Goal: Task Accomplishment & Management: Complete application form

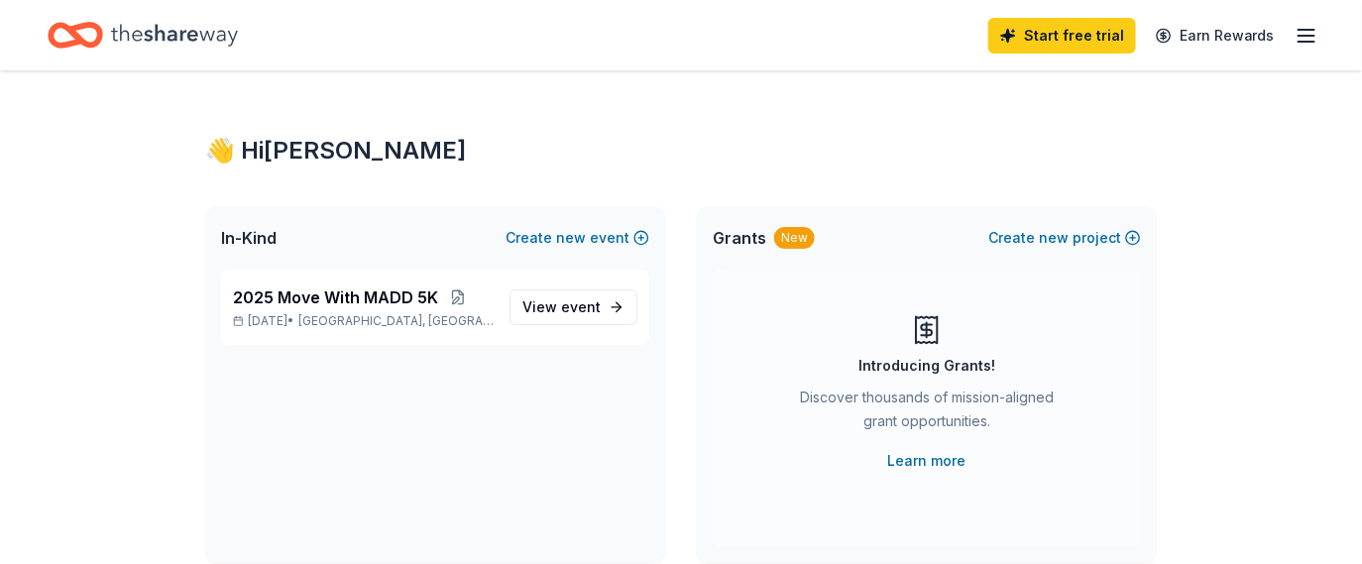
scroll to position [55, 0]
click at [522, 319] on span "View event" at bounding box center [561, 307] width 78 height 24
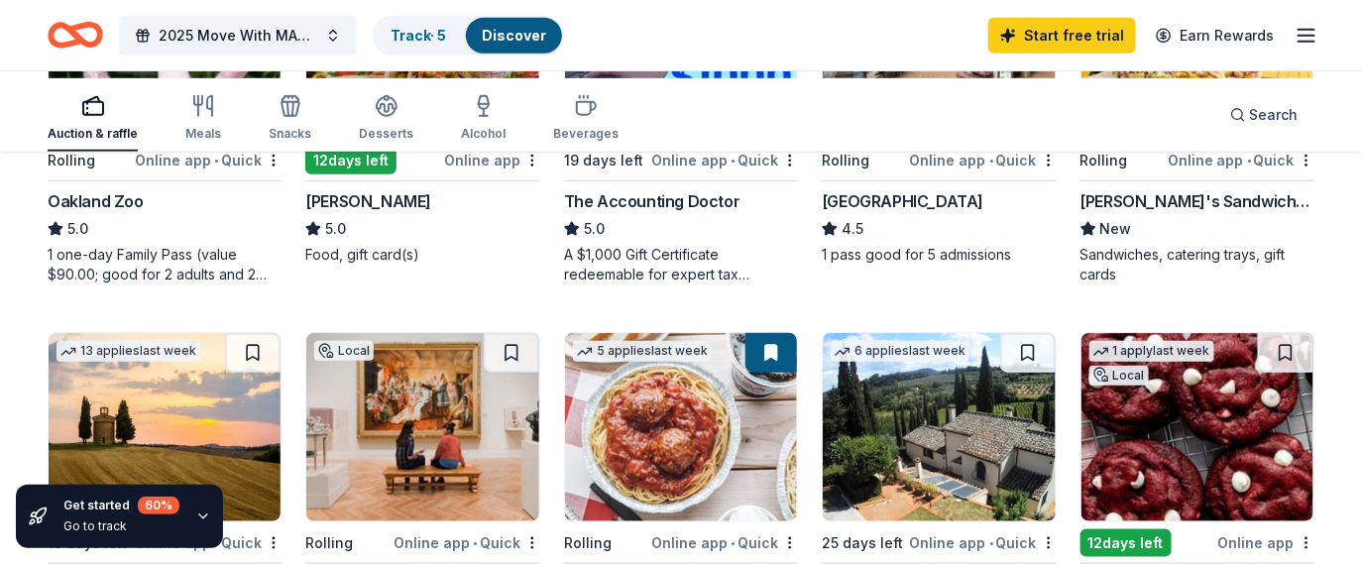
scroll to position [446, 0]
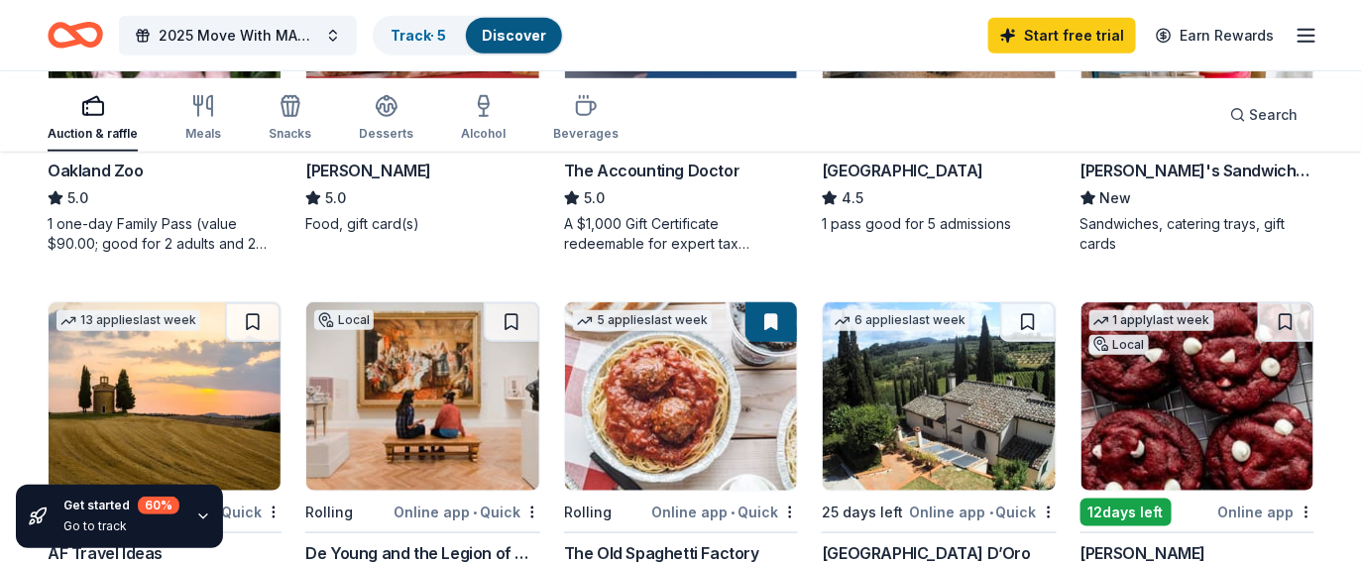
click at [206, 182] on div "Oakland Zoo" at bounding box center [165, 171] width 234 height 24
click at [943, 182] on div "Bay Area Discovery Museum" at bounding box center [903, 171] width 162 height 24
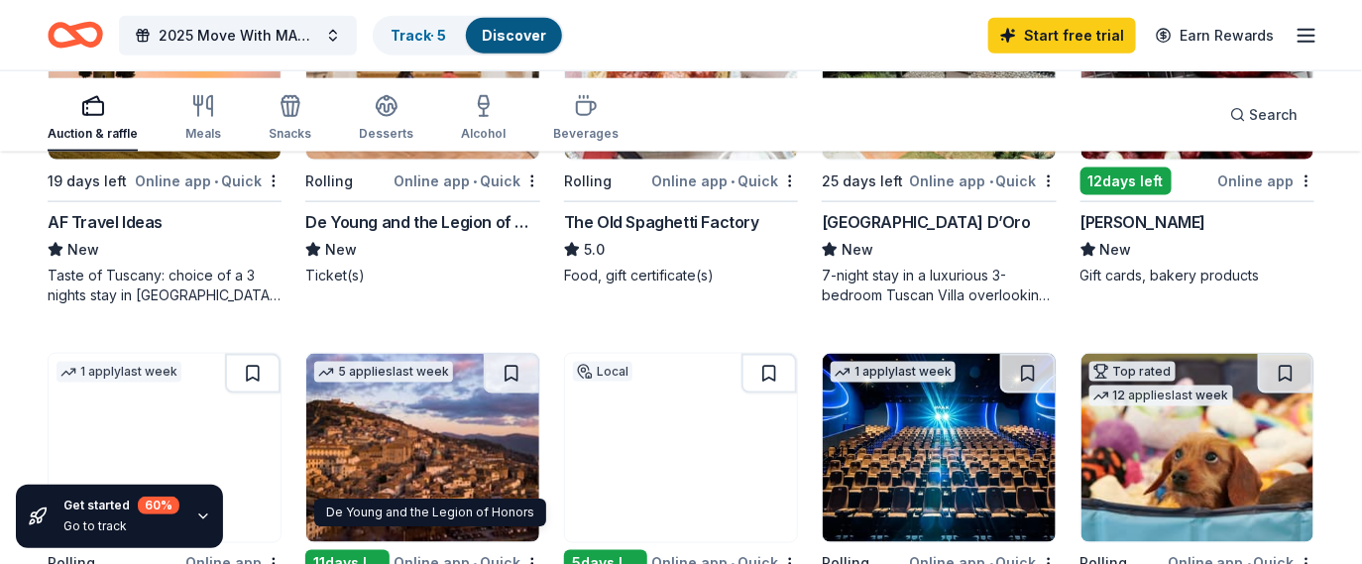
scroll to position [742, 0]
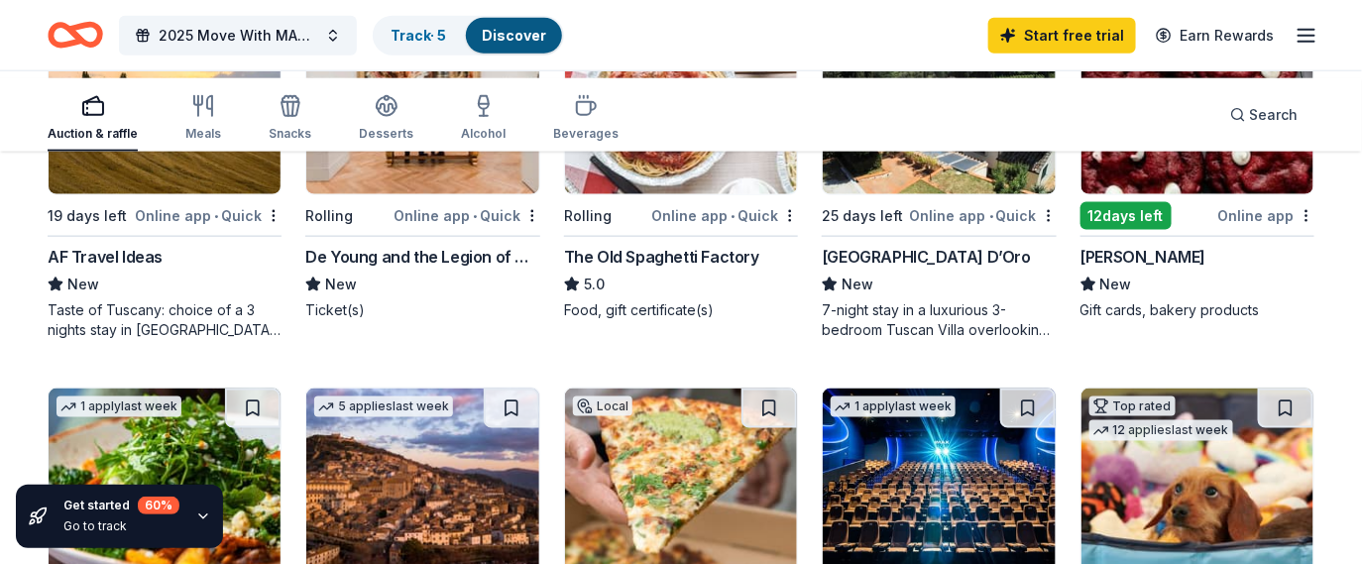
click at [721, 194] on img at bounding box center [681, 100] width 232 height 188
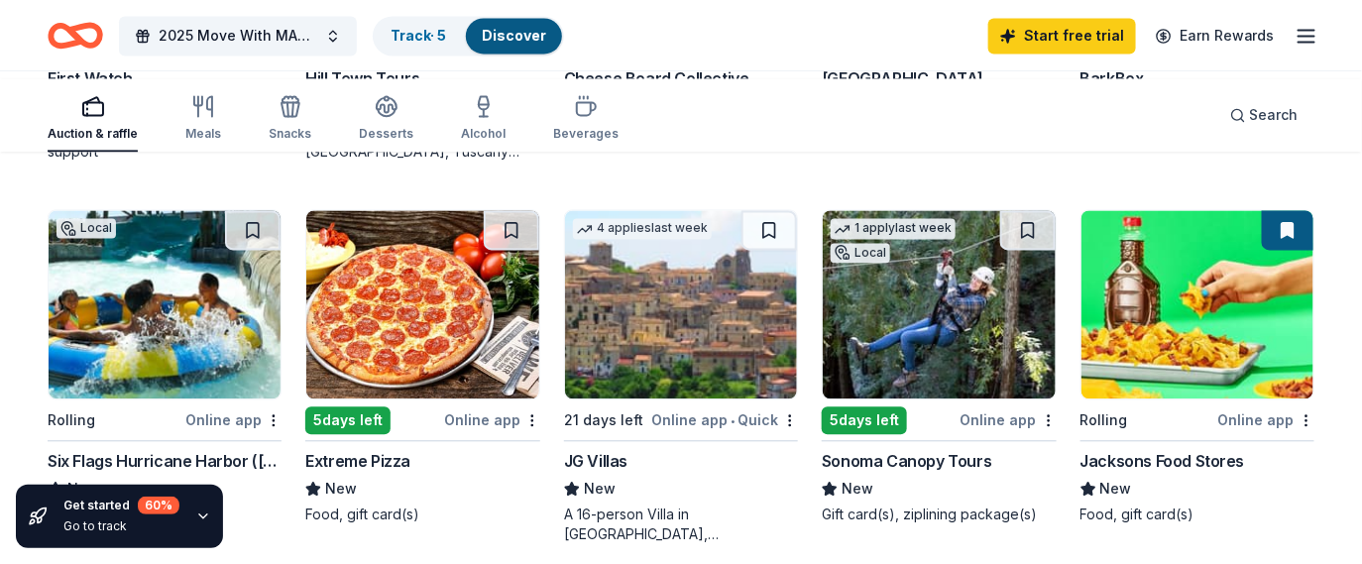
scroll to position [1337, 0]
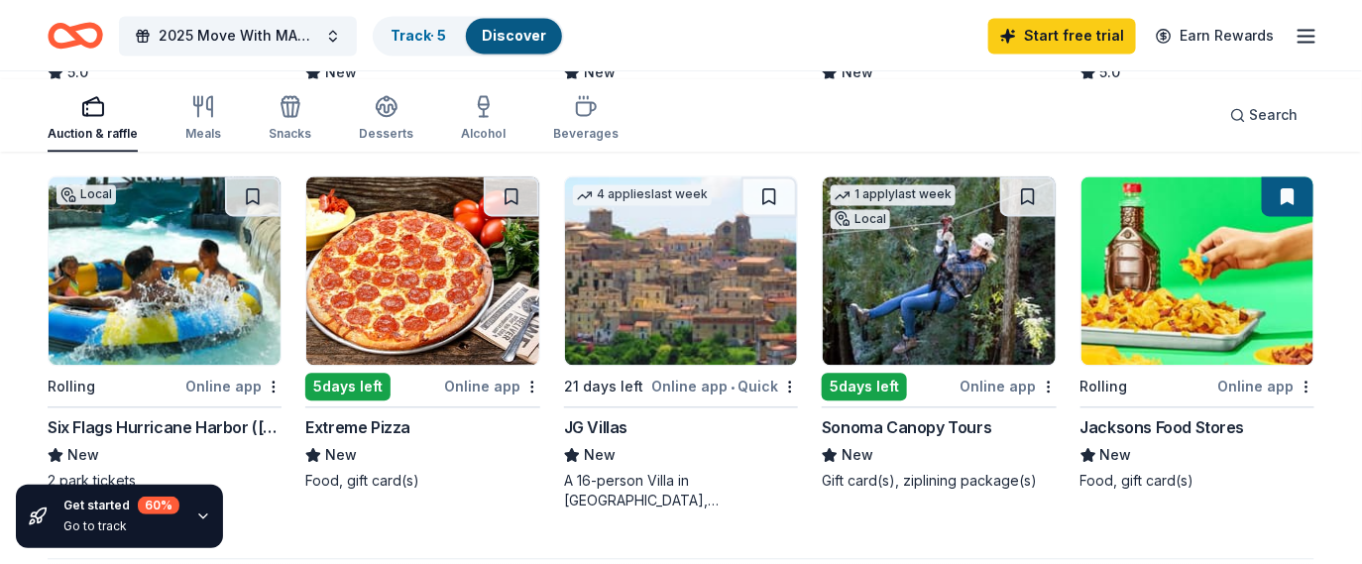
click at [894, 56] on div "[GEOGRAPHIC_DATA]" at bounding box center [903, 45] width 162 height 24
click at [857, 56] on div "[GEOGRAPHIC_DATA]" at bounding box center [903, 45] width 162 height 24
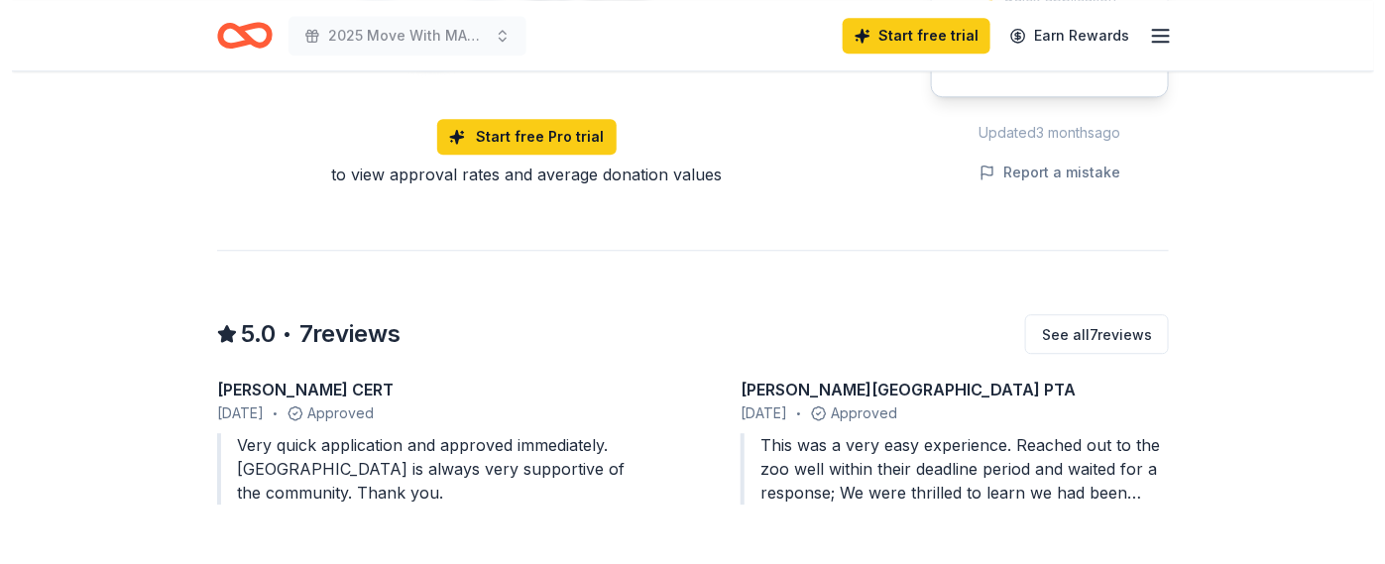
scroll to position [1487, 0]
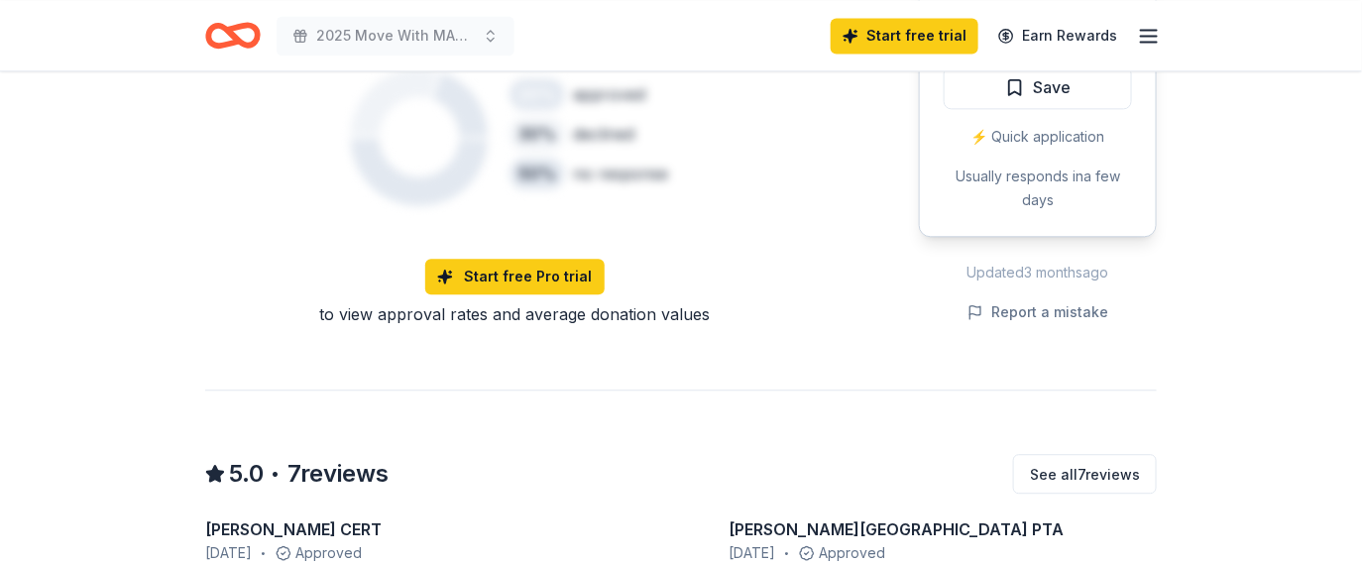
click at [1013, 50] on button "Apply" at bounding box center [1037, 28] width 188 height 44
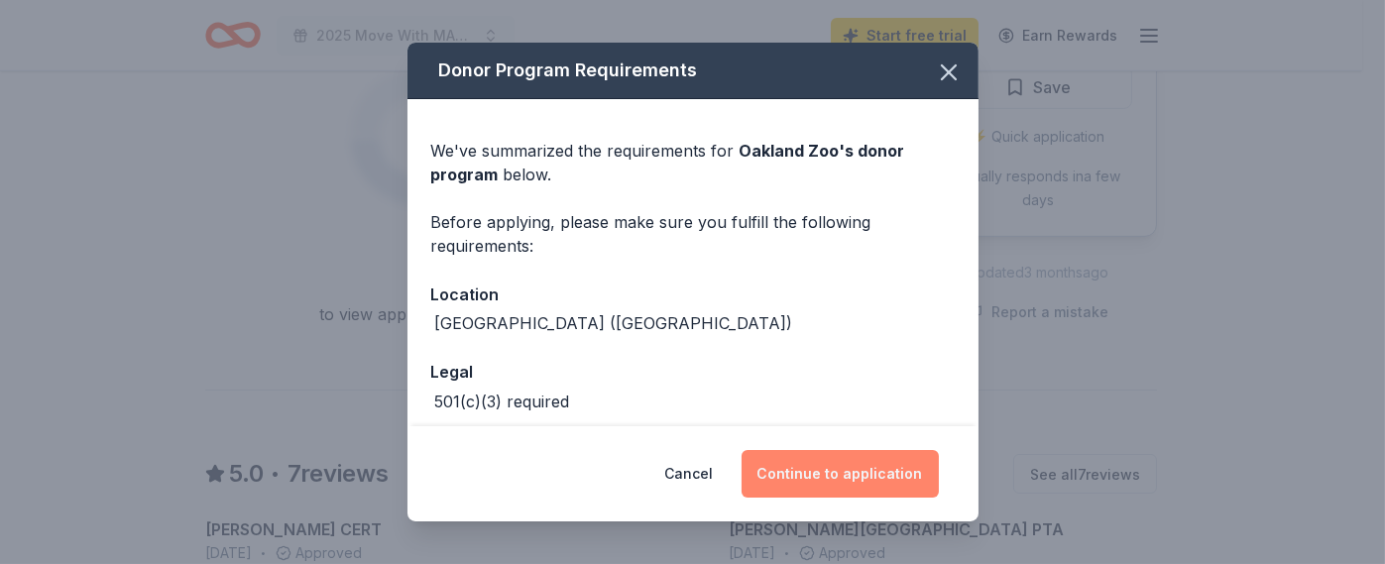
click at [904, 467] on button "Continue to application" at bounding box center [839, 474] width 197 height 48
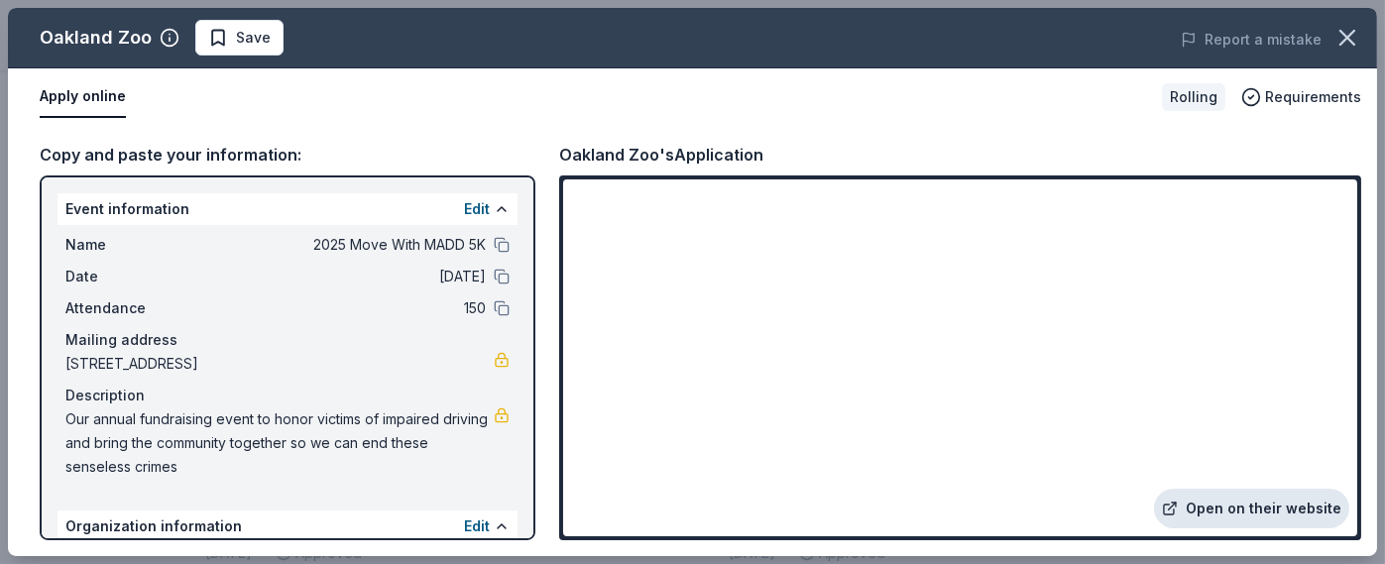
click at [1245, 498] on link "Open on their website" at bounding box center [1251, 509] width 195 height 40
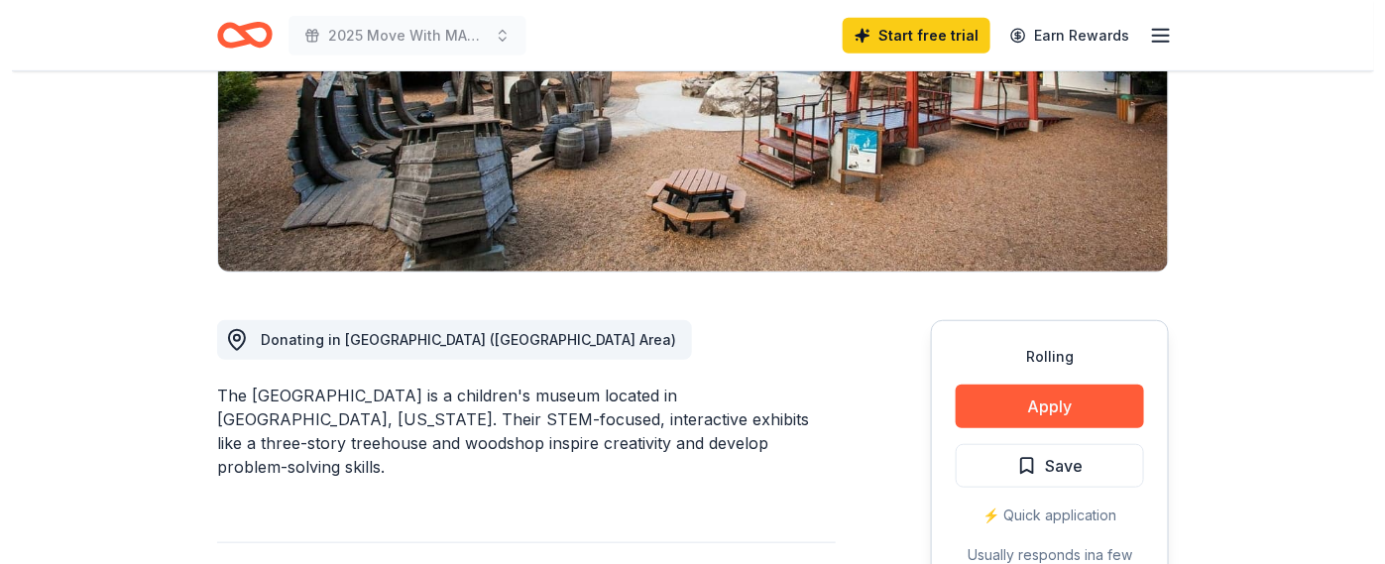
scroll to position [595, 0]
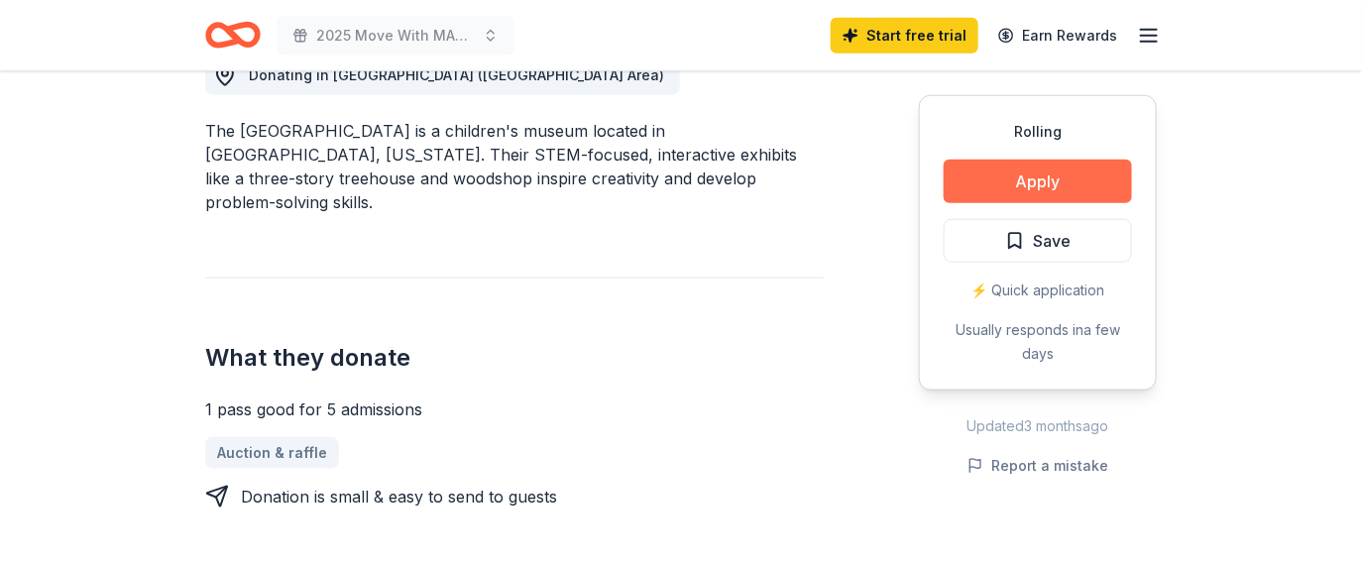
click at [993, 203] on button "Apply" at bounding box center [1037, 182] width 188 height 44
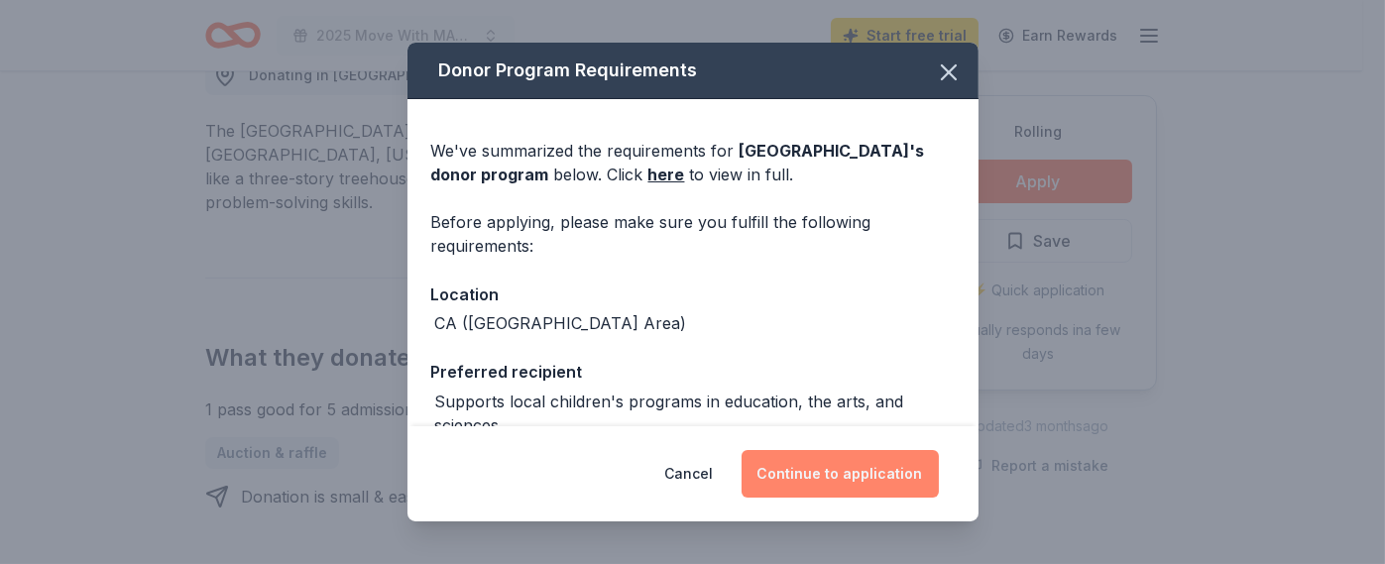
click at [899, 471] on button "Continue to application" at bounding box center [839, 474] width 197 height 48
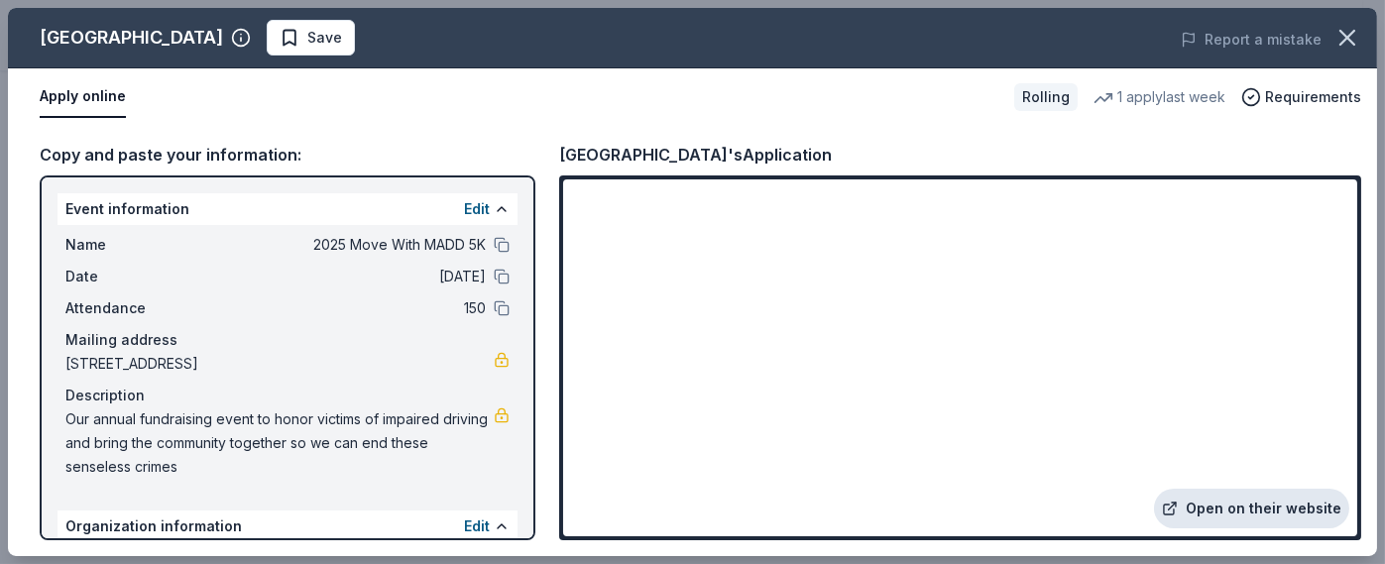
click at [1235, 498] on link "Open on their website" at bounding box center [1251, 509] width 195 height 40
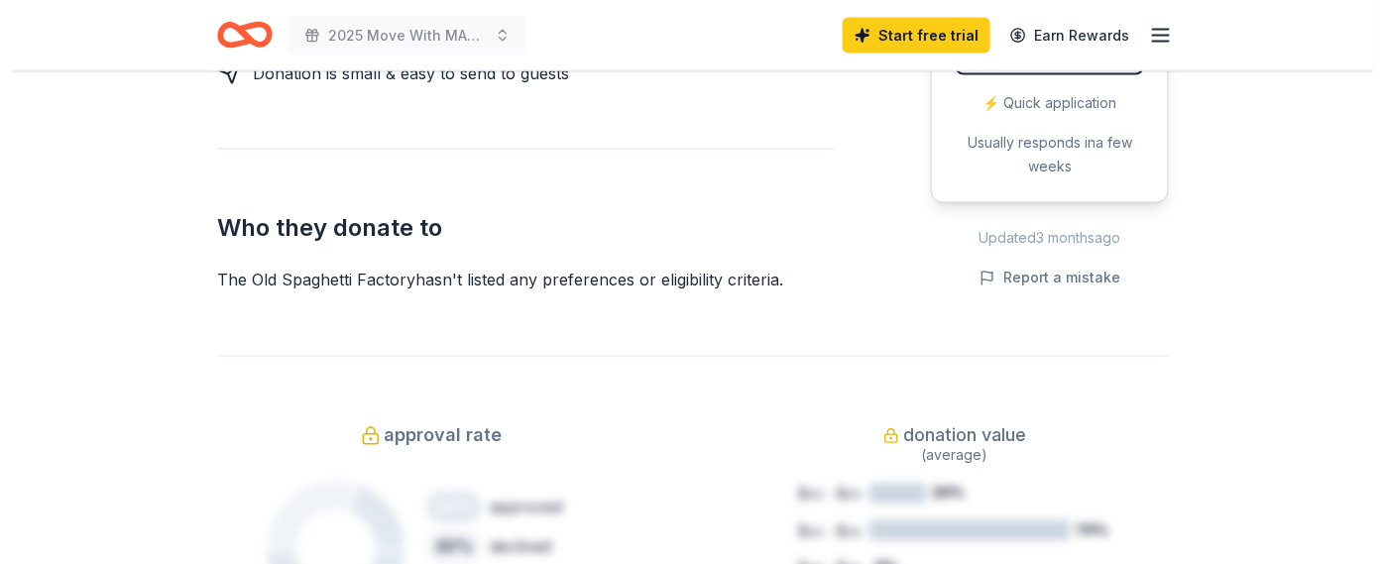
scroll to position [893, 0]
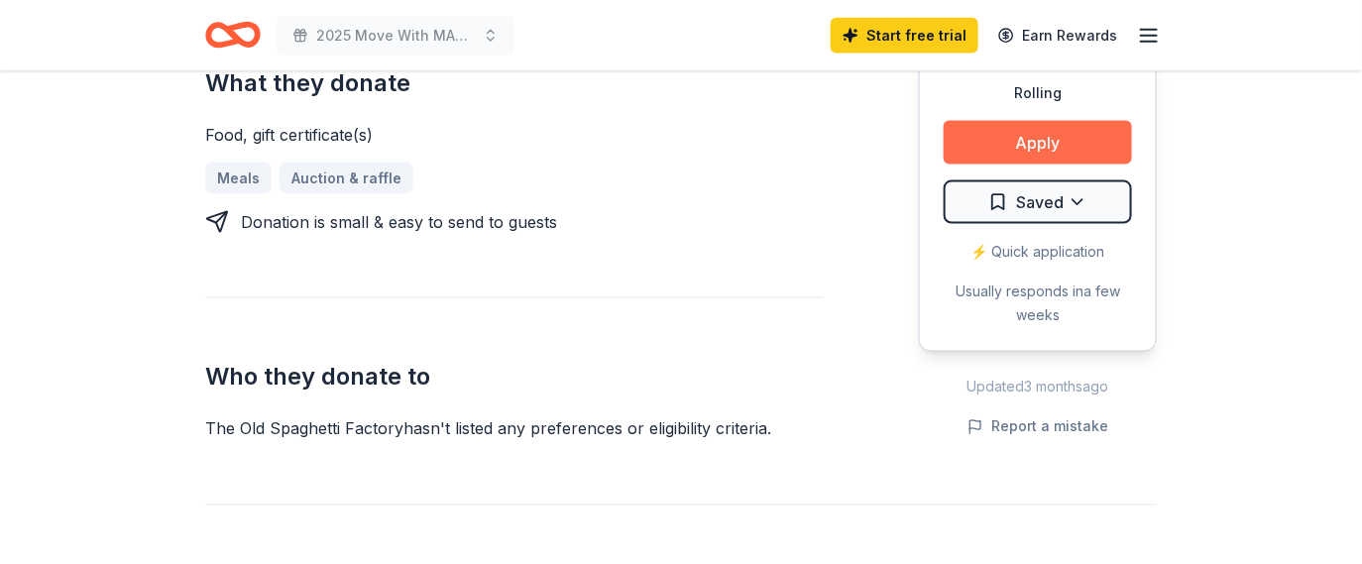
click at [1007, 165] on button "Apply" at bounding box center [1037, 143] width 188 height 44
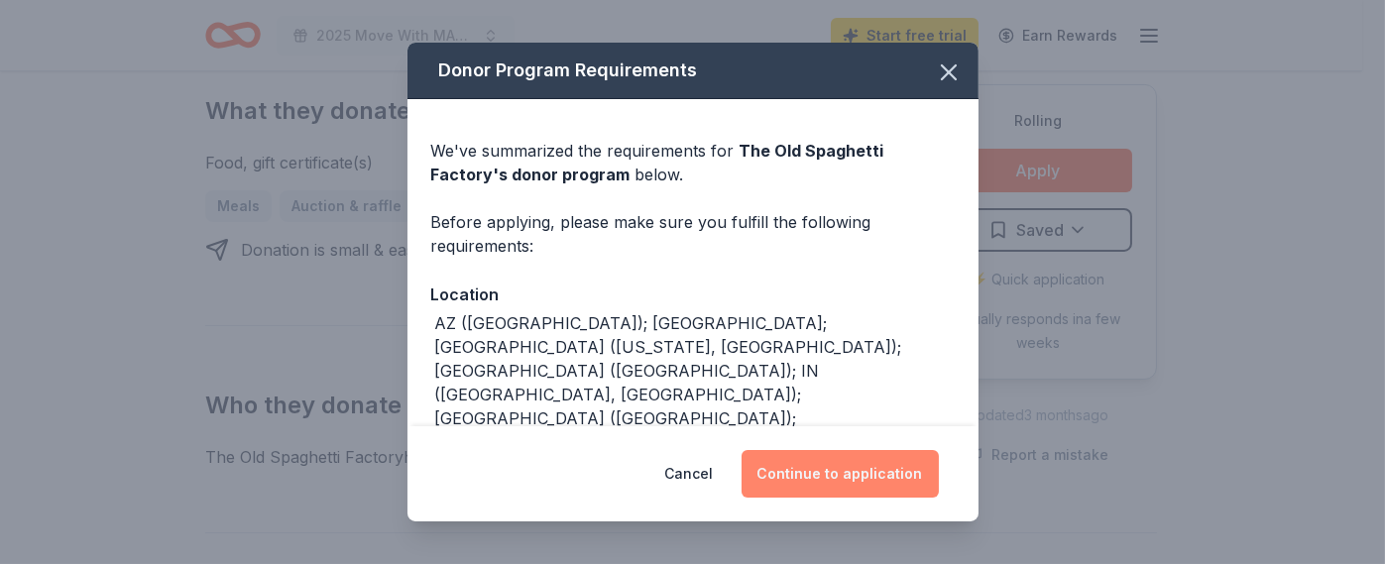
click at [932, 463] on button "Continue to application" at bounding box center [839, 474] width 197 height 48
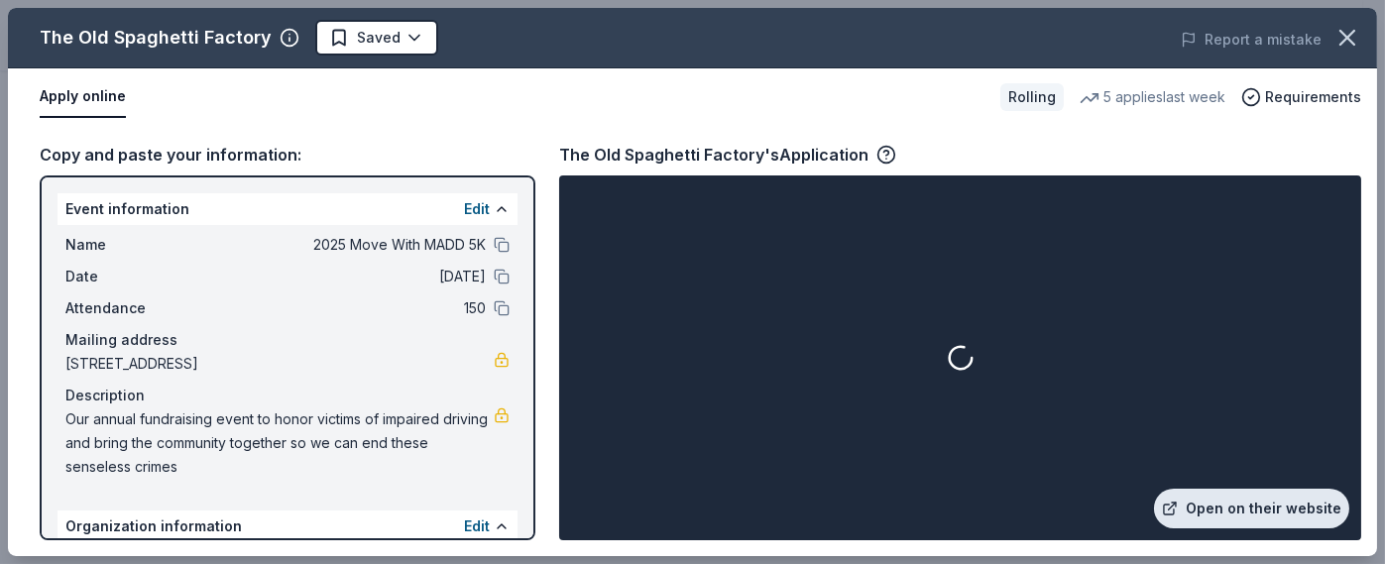
click at [1199, 497] on link "Open on their website" at bounding box center [1251, 509] width 195 height 40
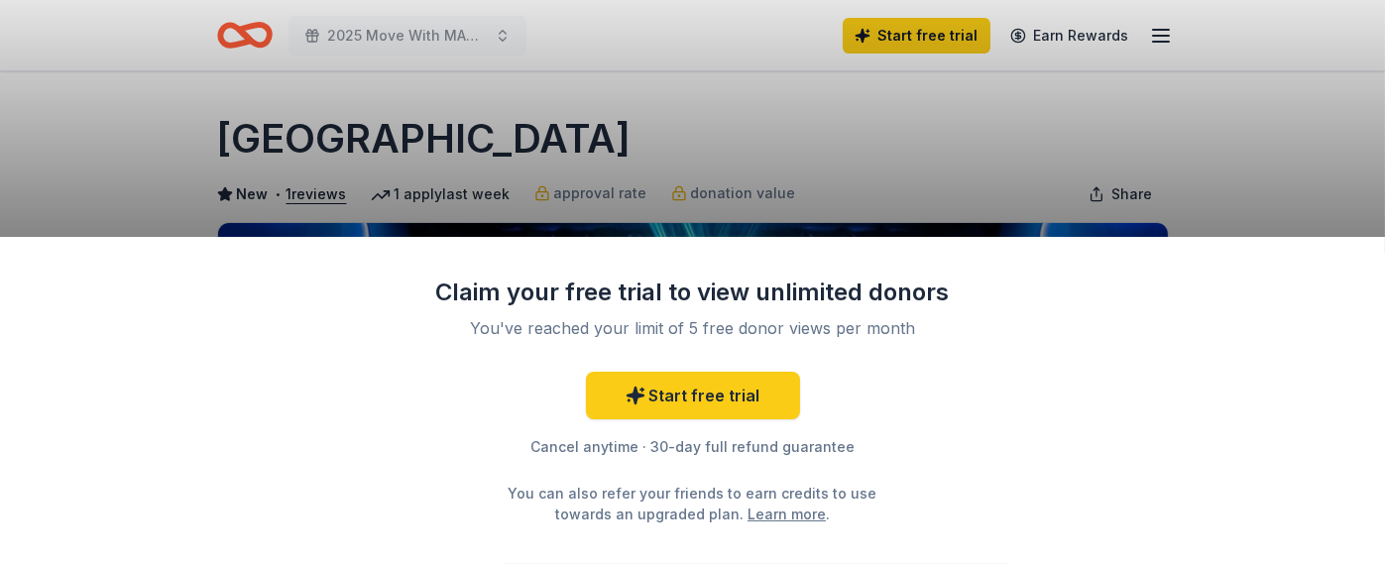
click at [620, 30] on div "Claim your free trial to view unlimited donors You've reached your limit of 5 f…" at bounding box center [692, 282] width 1385 height 564
click at [1319, 237] on div "Claim your free trial to view unlimited donors You've reached your limit of 5 f…" at bounding box center [692, 400] width 1385 height 327
